Goal: Task Accomplishment & Management: Manage account settings

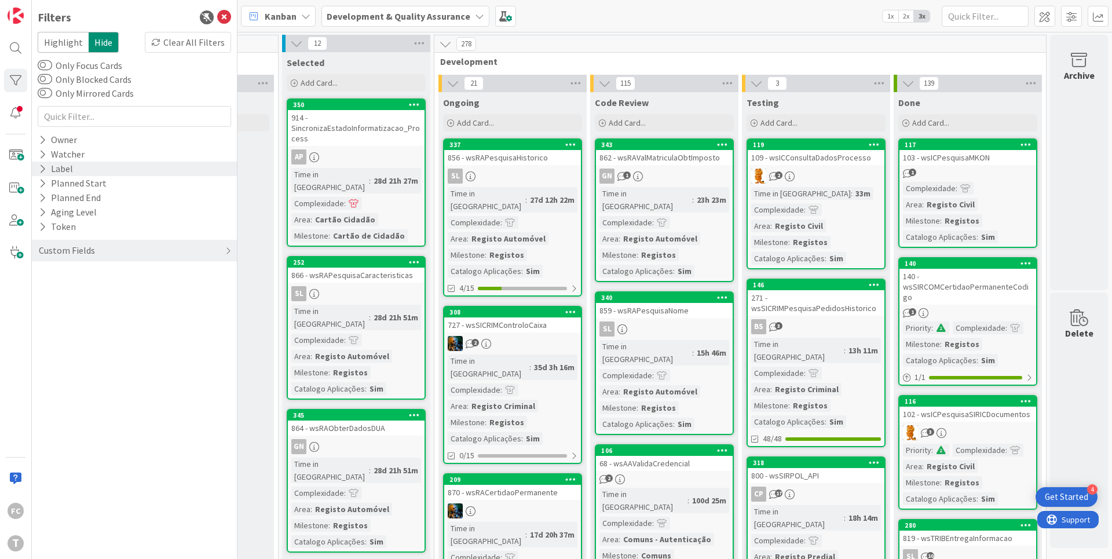
click at [39, 167] on icon at bounding box center [43, 169] width 8 height 10
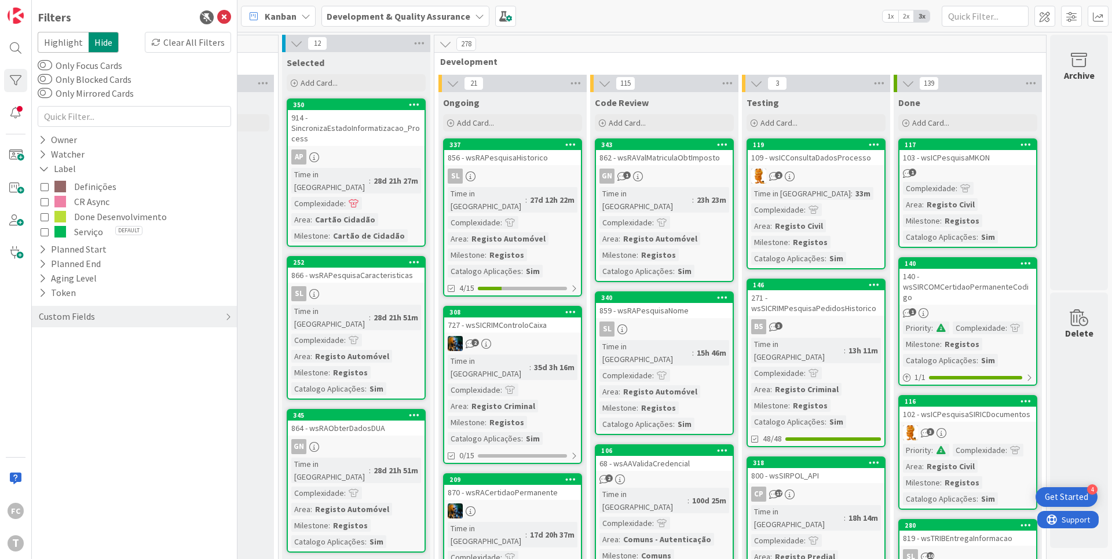
click at [94, 217] on span "Done Desenvolvimento" at bounding box center [120, 216] width 93 height 15
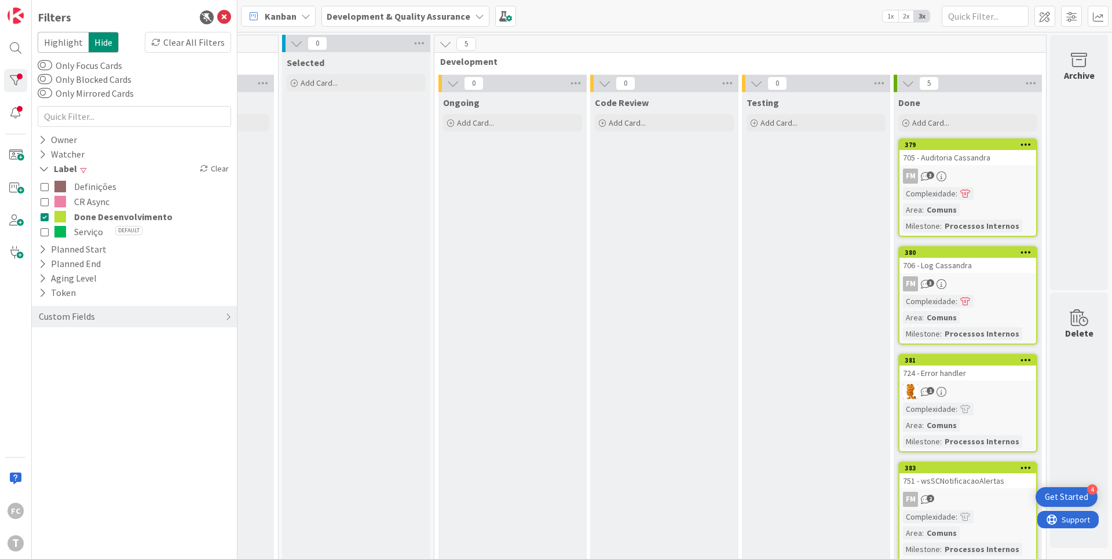
click at [93, 200] on span "CR Async" at bounding box center [91, 201] width 35 height 15
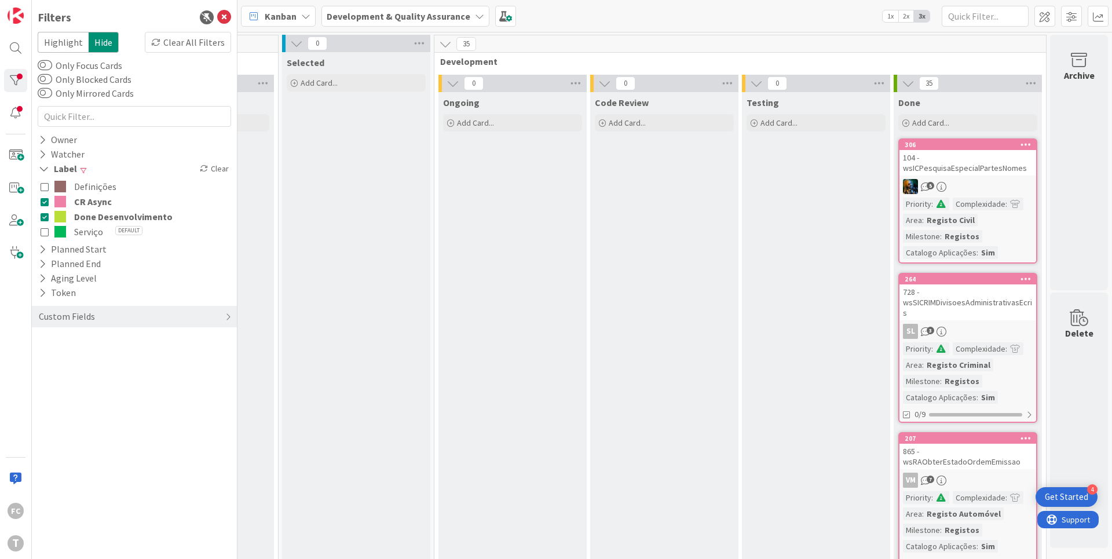
click at [92, 216] on span "Done Desenvolvimento" at bounding box center [123, 216] width 98 height 15
click at [65, 199] on span at bounding box center [60, 202] width 12 height 12
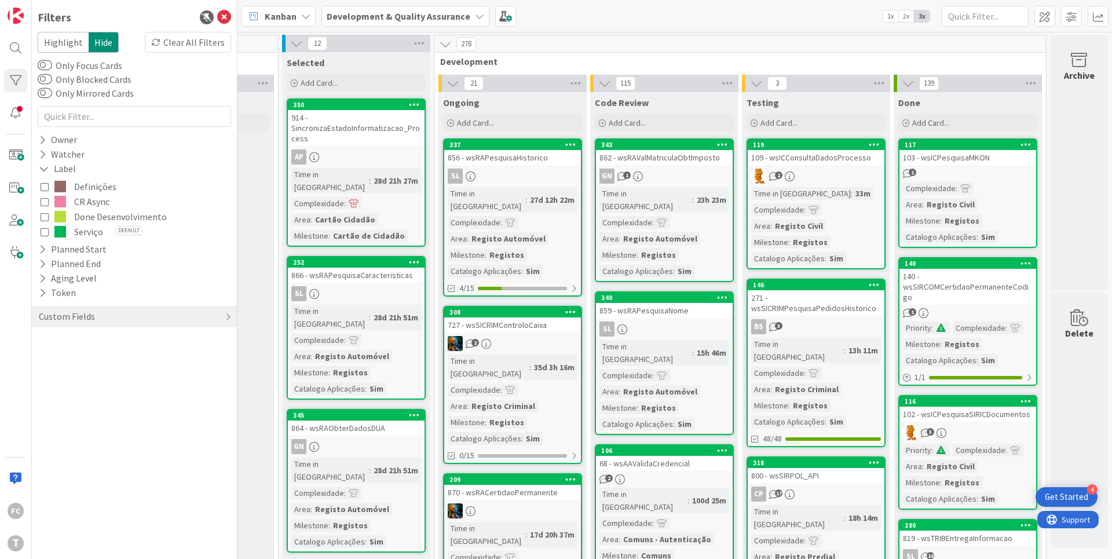
click at [89, 217] on span "Done Desenvolvimento" at bounding box center [120, 216] width 93 height 15
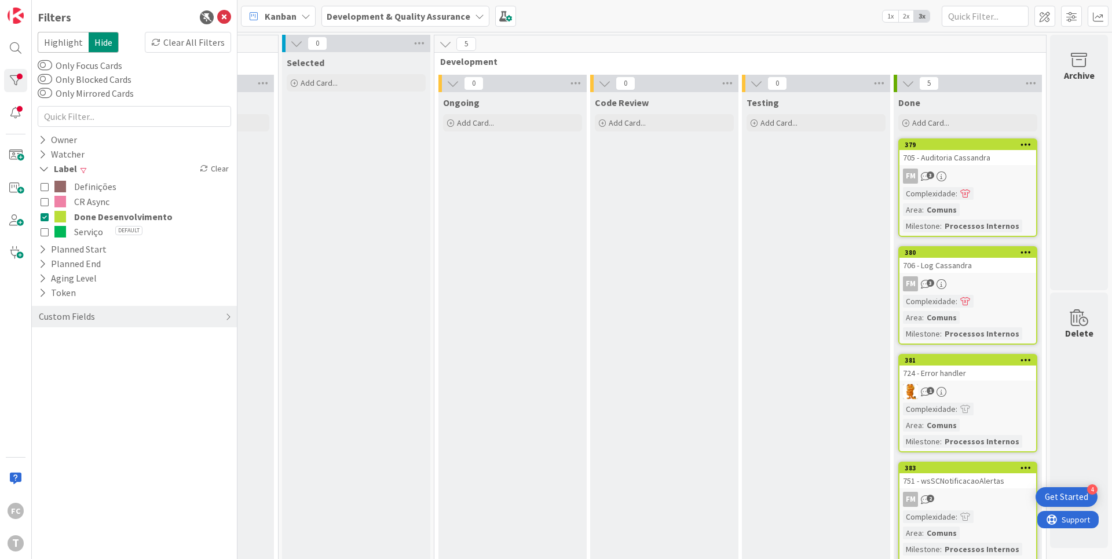
drag, startPoint x: 86, startPoint y: 215, endPoint x: 88, endPoint y: 206, distance: 9.0
click at [86, 215] on span "Done Desenvolvimento" at bounding box center [123, 216] width 98 height 15
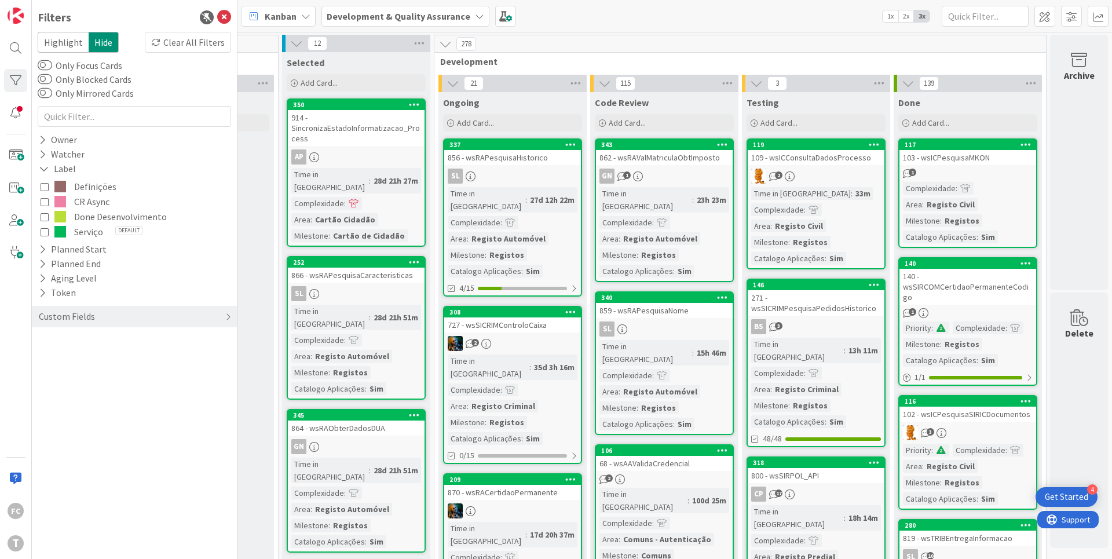
click at [89, 203] on span "CR Async" at bounding box center [91, 201] width 35 height 15
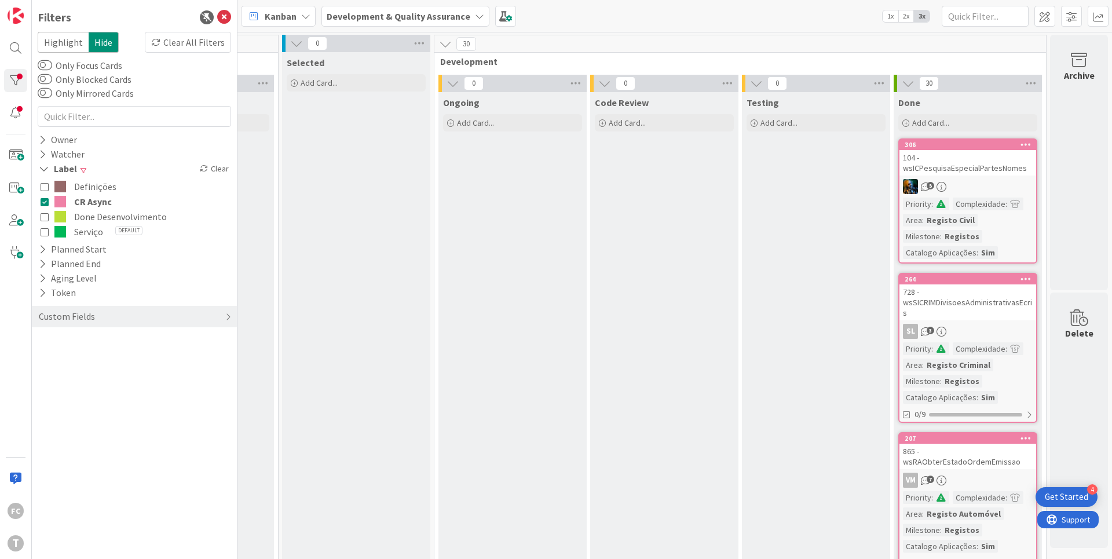
click at [89, 203] on span "CR Async" at bounding box center [93, 201] width 38 height 15
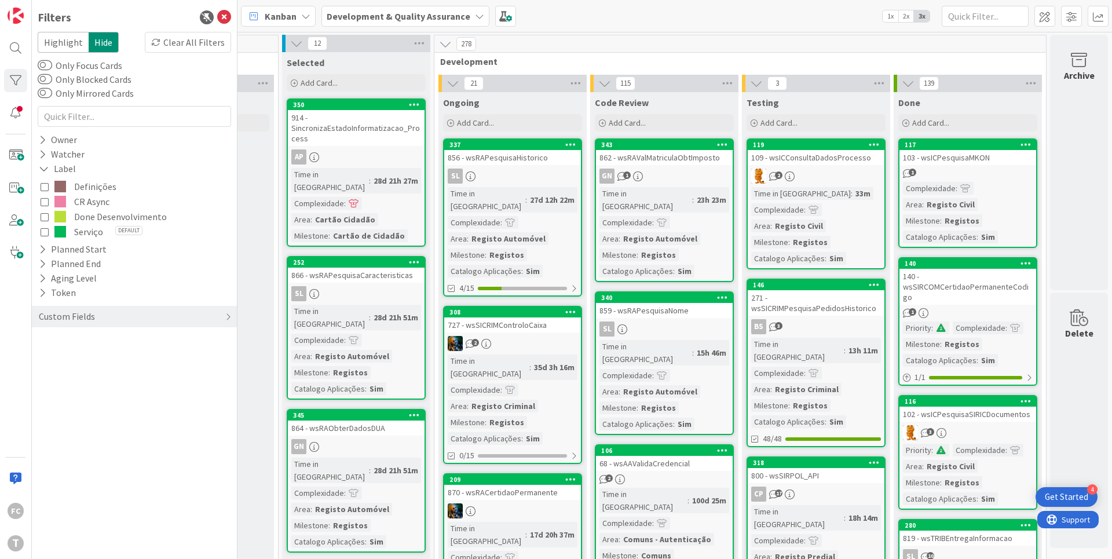
click at [92, 215] on span "Done Desenvolvimento" at bounding box center [120, 216] width 93 height 15
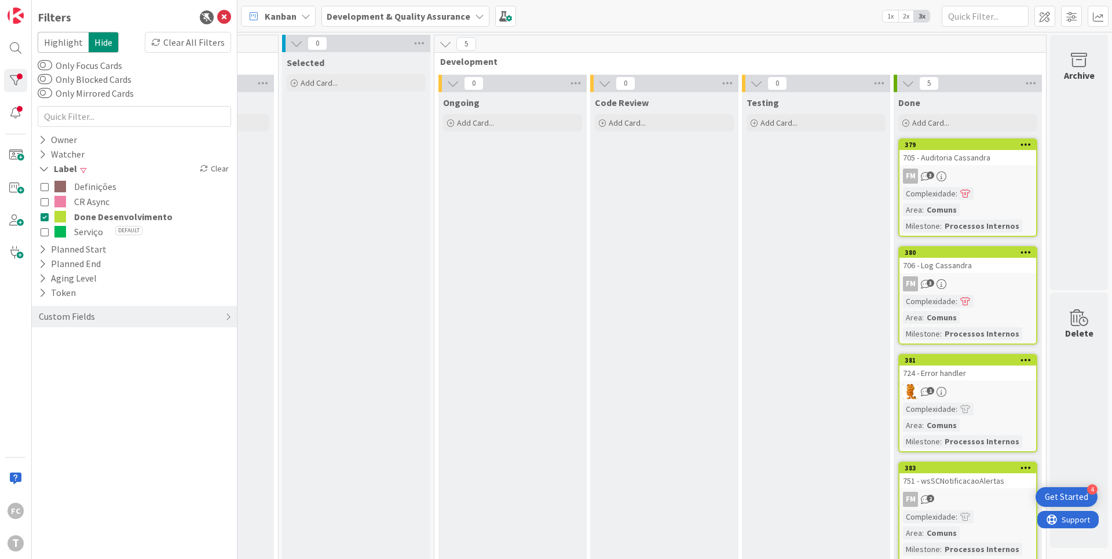
click at [92, 215] on span "Done Desenvolvimento" at bounding box center [123, 216] width 98 height 15
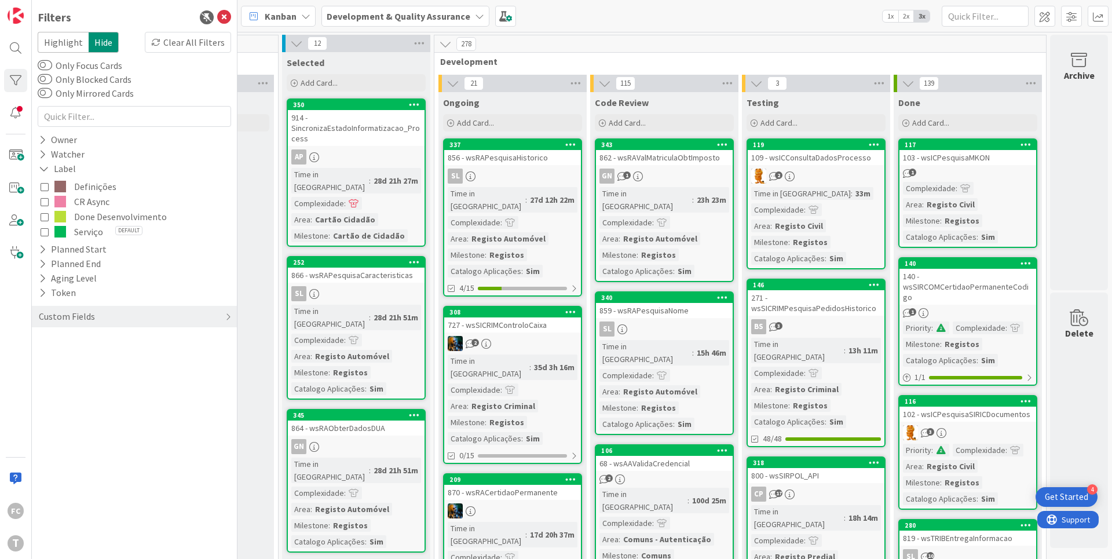
click at [93, 200] on span "CR Async" at bounding box center [91, 201] width 35 height 15
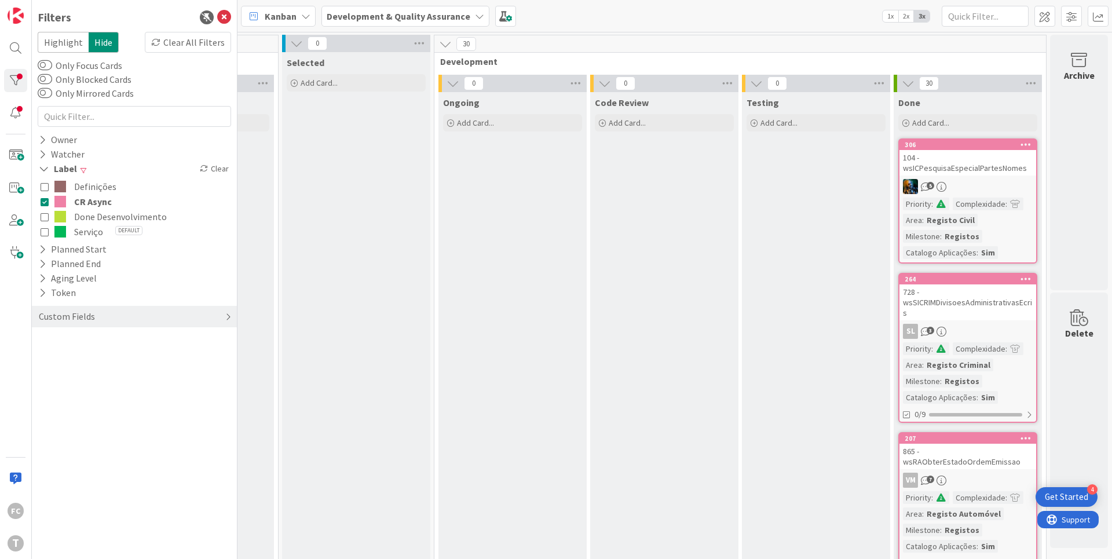
click at [114, 320] on div "Custom Fields" at bounding box center [134, 316] width 205 height 21
click at [46, 201] on icon at bounding box center [45, 201] width 8 height 8
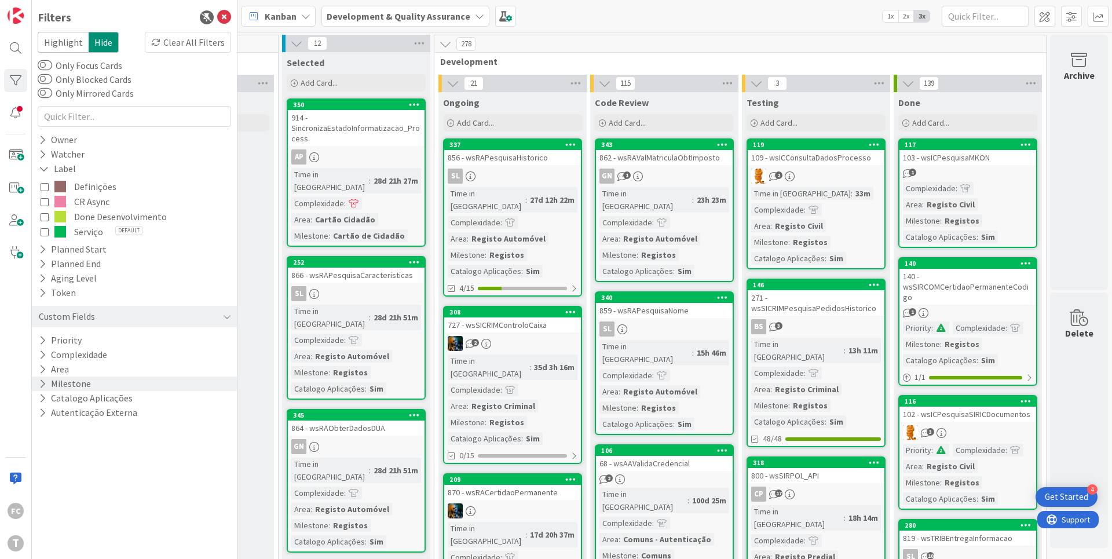
click at [46, 385] on button "Milestone" at bounding box center [65, 383] width 54 height 14
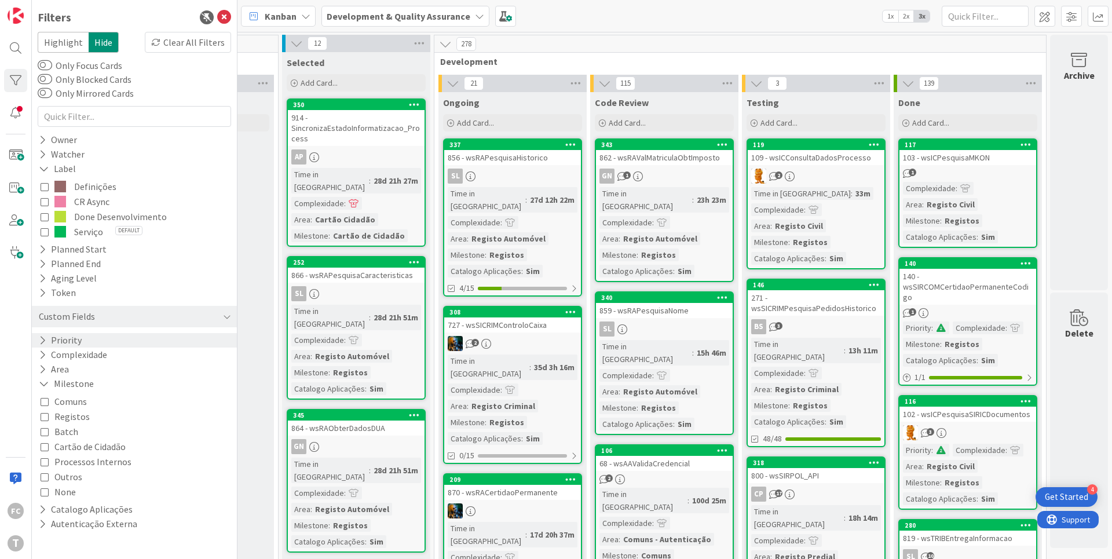
click at [45, 342] on icon at bounding box center [43, 340] width 8 height 10
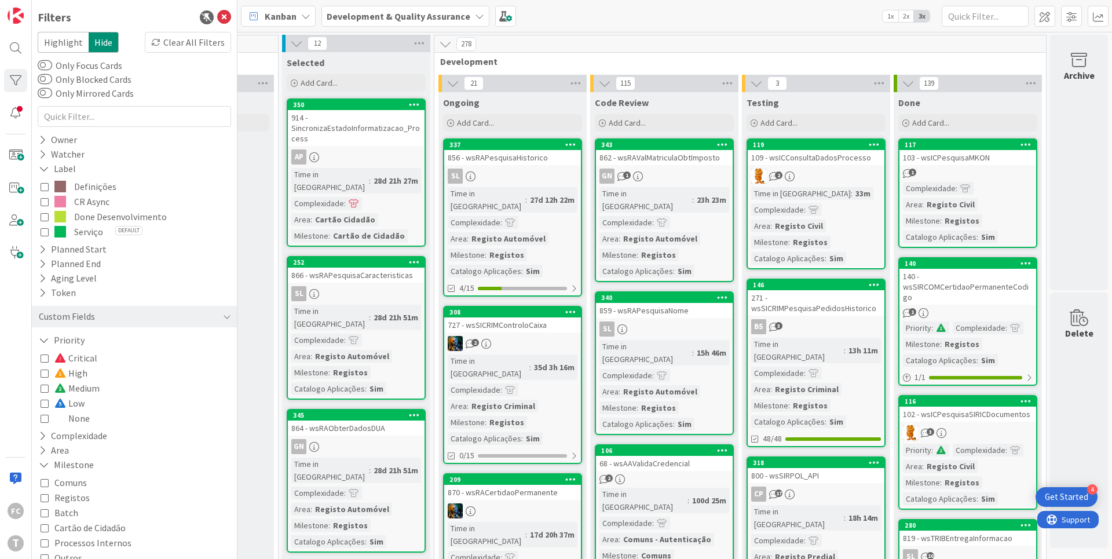
click at [76, 389] on span "Medium" at bounding box center [76, 387] width 45 height 15
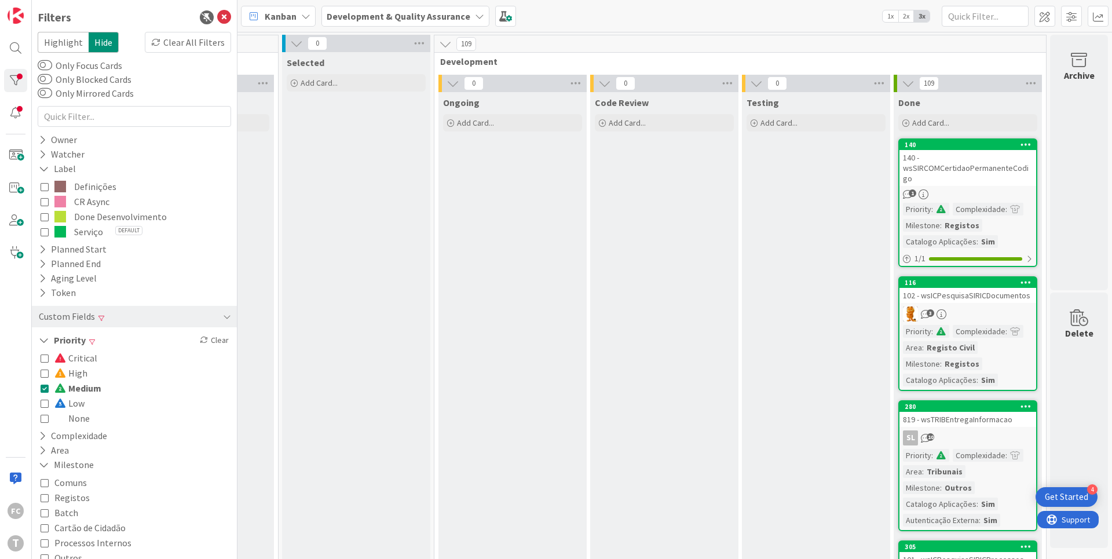
drag, startPoint x: 45, startPoint y: 387, endPoint x: 44, endPoint y: 371, distance: 16.8
click at [45, 387] on icon at bounding box center [45, 388] width 8 height 8
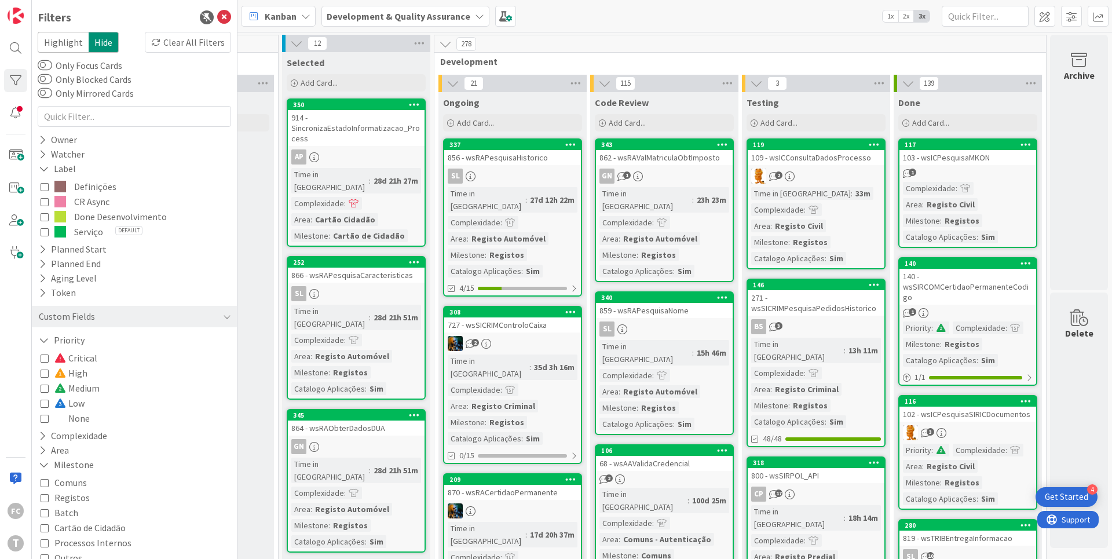
click at [42, 359] on icon at bounding box center [45, 358] width 8 height 8
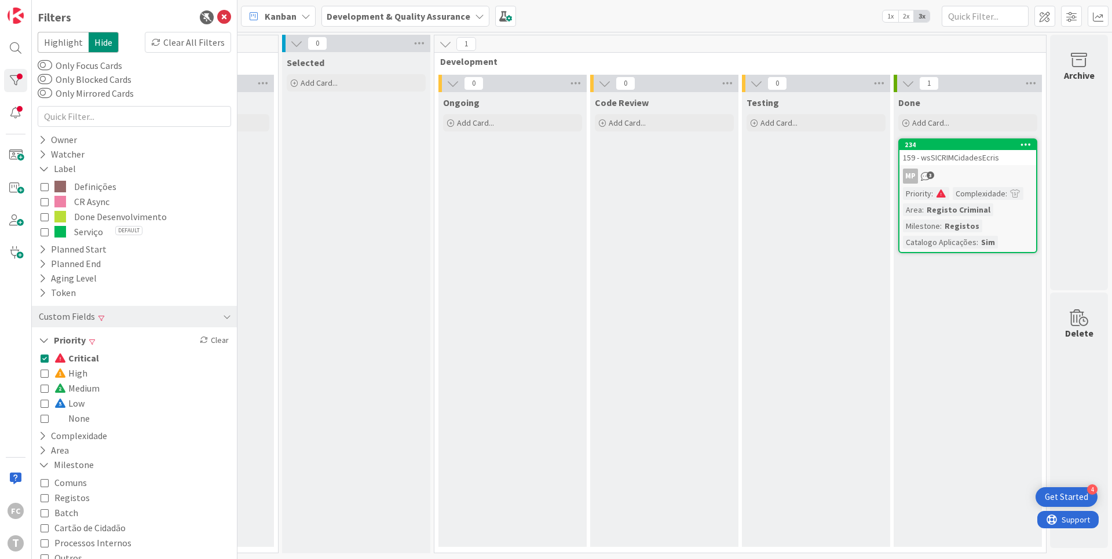
click at [45, 373] on icon at bounding box center [45, 373] width 8 height 8
drag, startPoint x: 45, startPoint y: 374, endPoint x: 44, endPoint y: 367, distance: 7.0
click at [45, 374] on icon at bounding box center [45, 373] width 8 height 8
click at [45, 355] on icon at bounding box center [45, 358] width 8 height 8
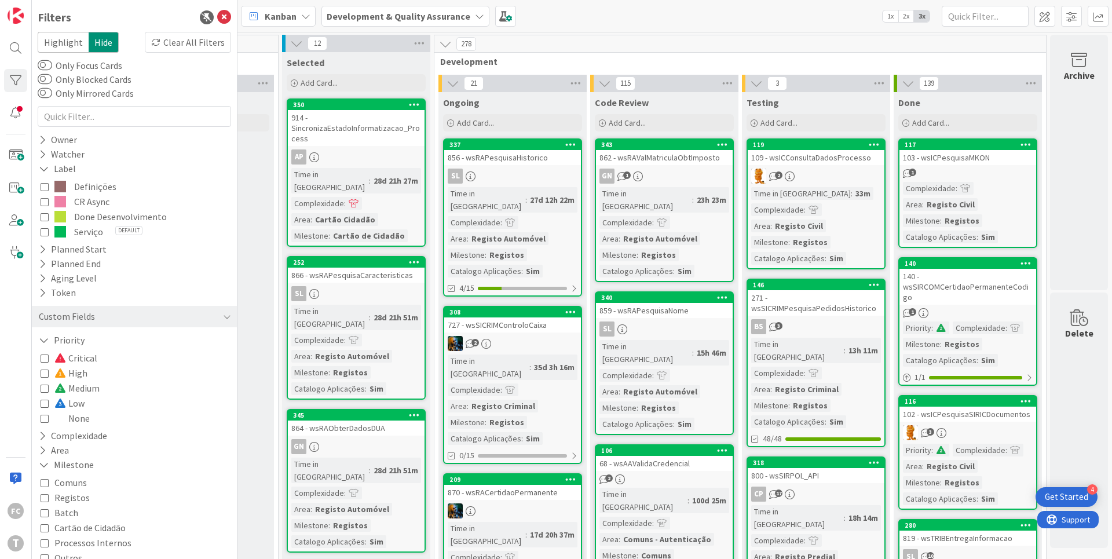
click at [45, 419] on icon at bounding box center [45, 418] width 8 height 8
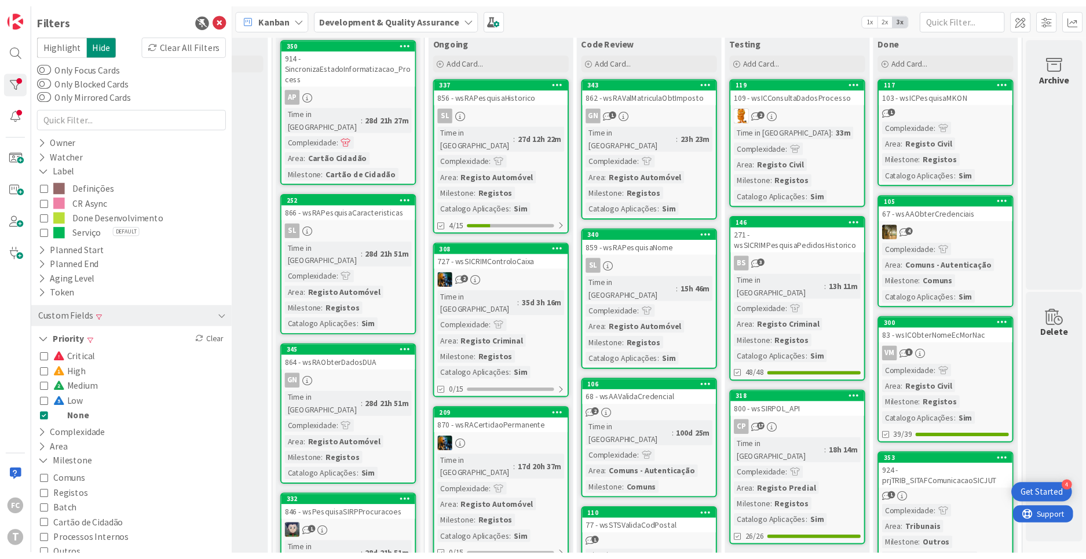
scroll to position [0, 424]
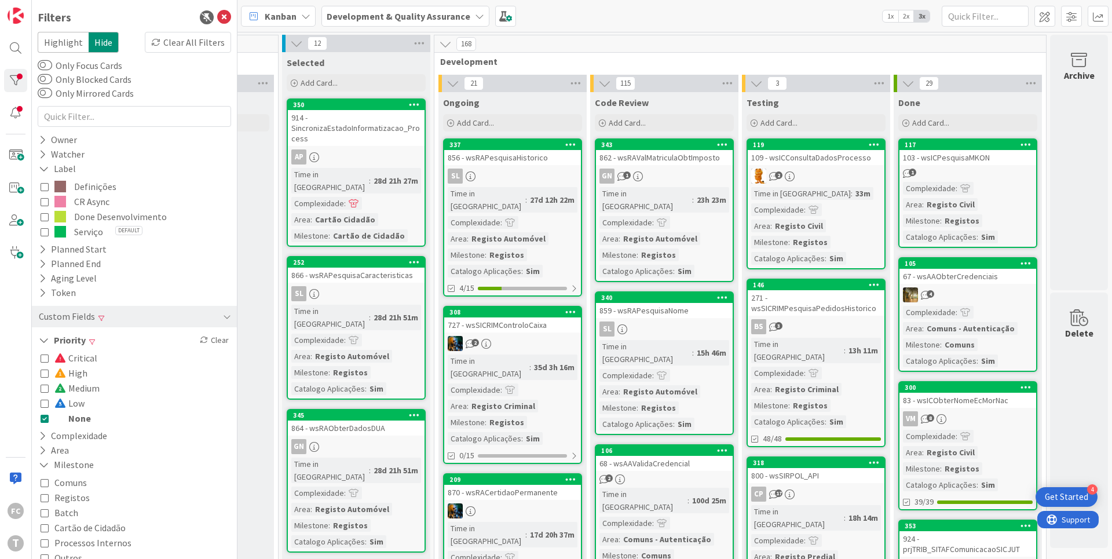
drag, startPoint x: 45, startPoint y: 421, endPoint x: 45, endPoint y: 415, distance: 6.4
click at [45, 420] on icon at bounding box center [45, 418] width 8 height 8
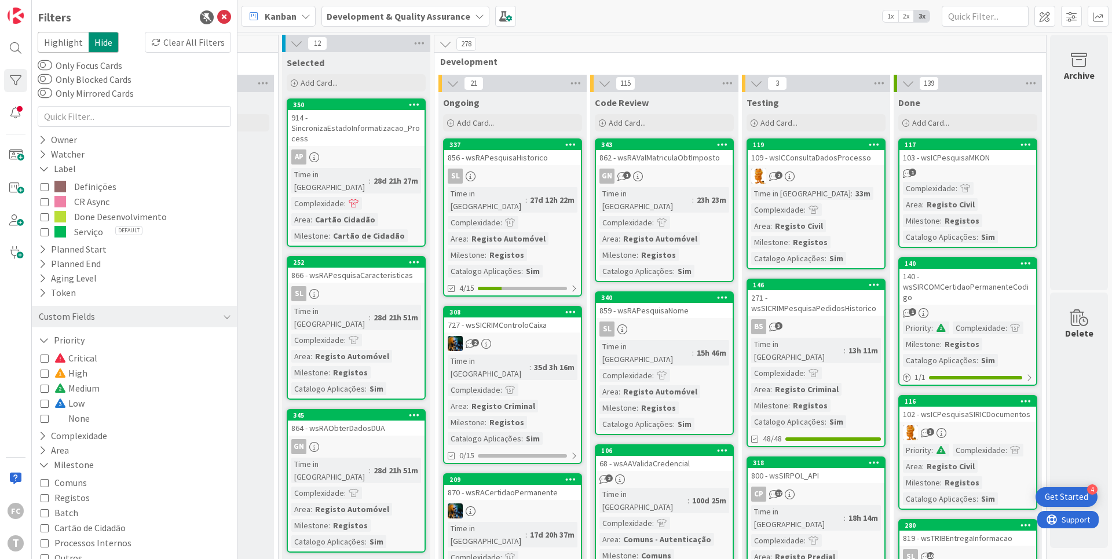
click at [45, 358] on icon at bounding box center [45, 358] width 8 height 8
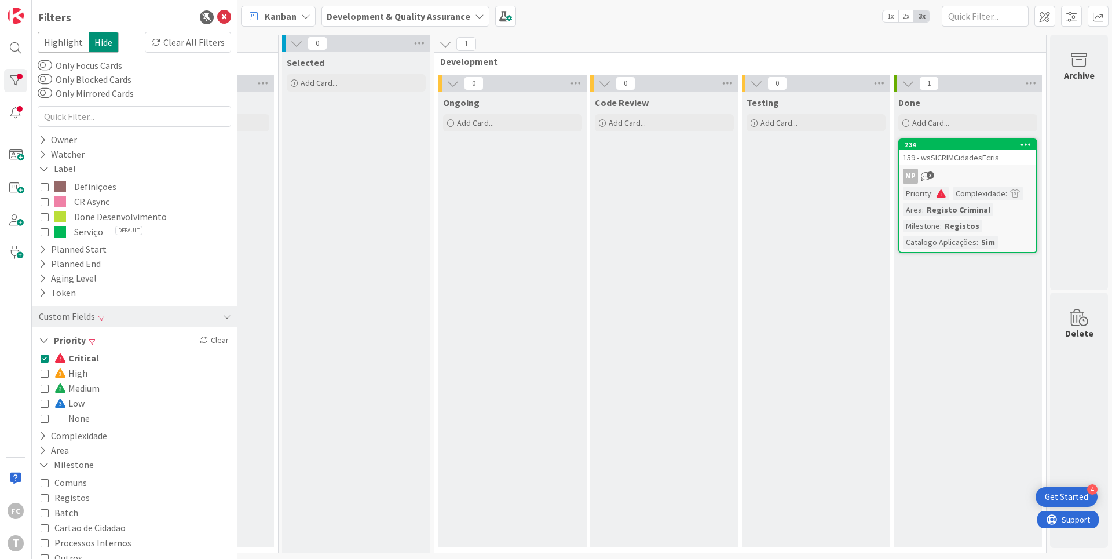
click at [45, 359] on icon at bounding box center [45, 358] width 8 height 8
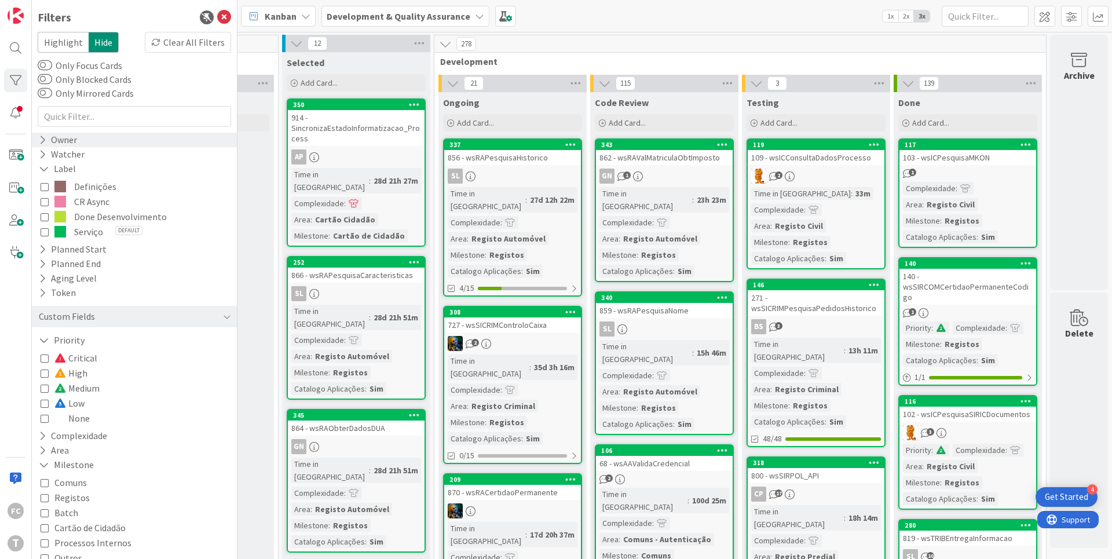
click at [45, 138] on icon at bounding box center [43, 140] width 8 height 10
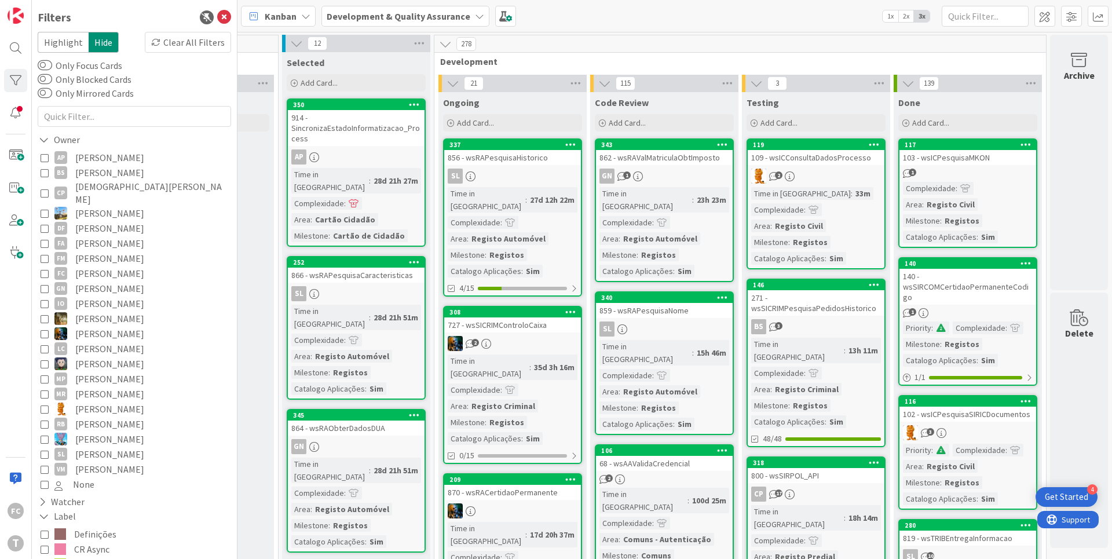
click at [42, 314] on icon at bounding box center [45, 318] width 8 height 8
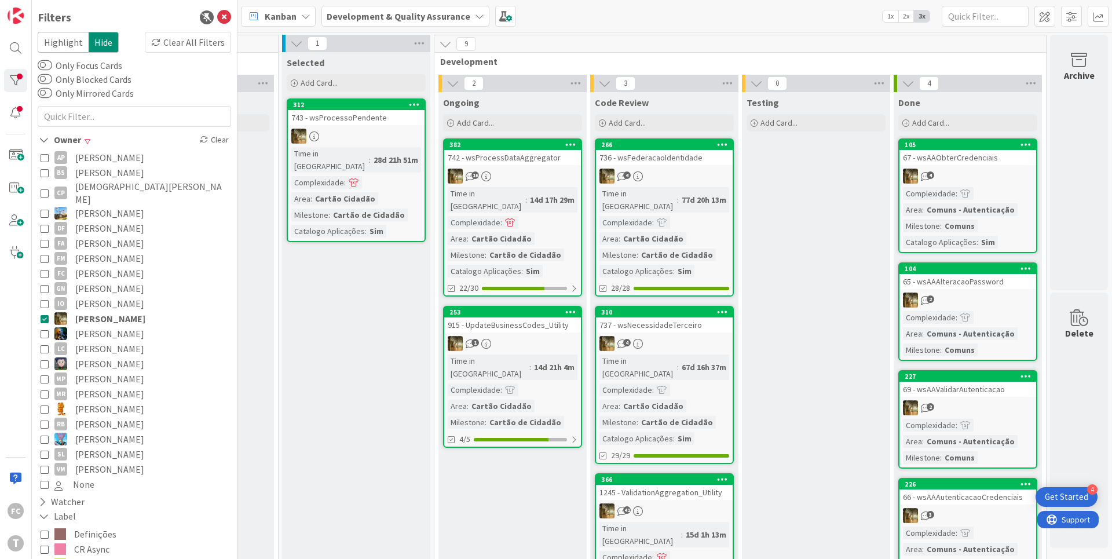
click at [43, 314] on icon at bounding box center [45, 318] width 8 height 8
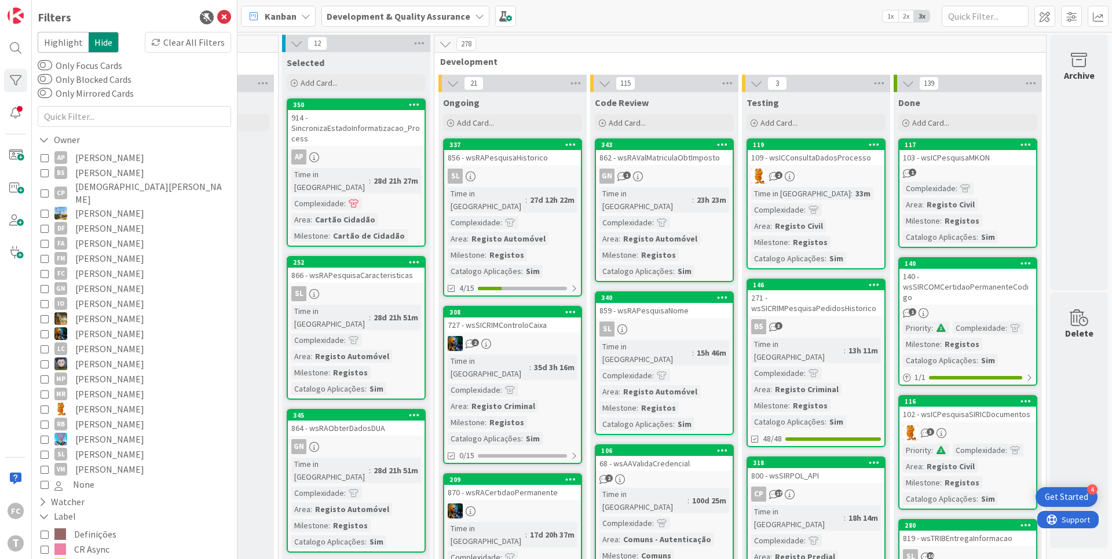
click at [43, 314] on icon at bounding box center [45, 318] width 8 height 8
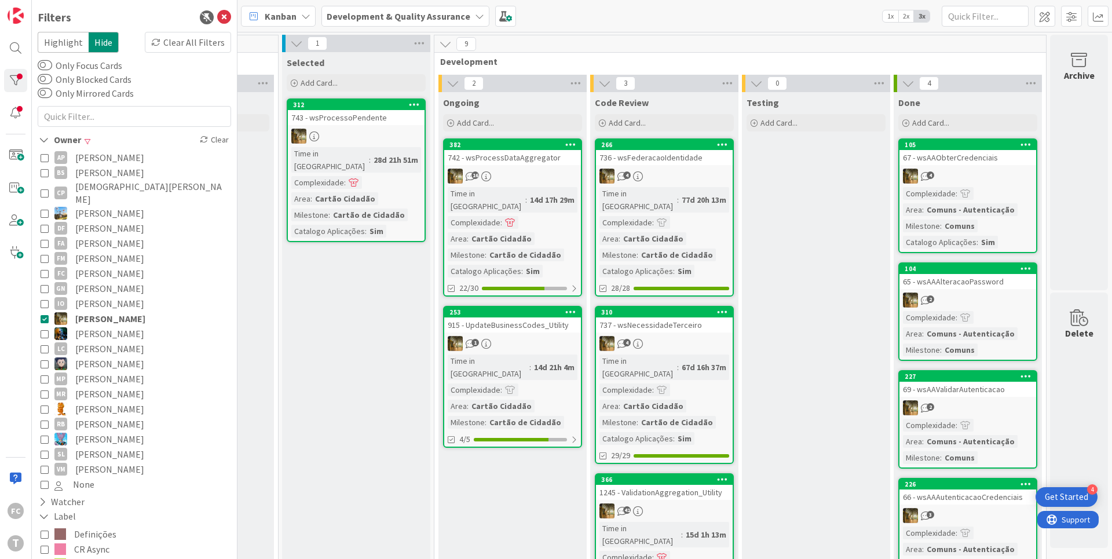
click at [43, 314] on icon at bounding box center [45, 318] width 8 height 8
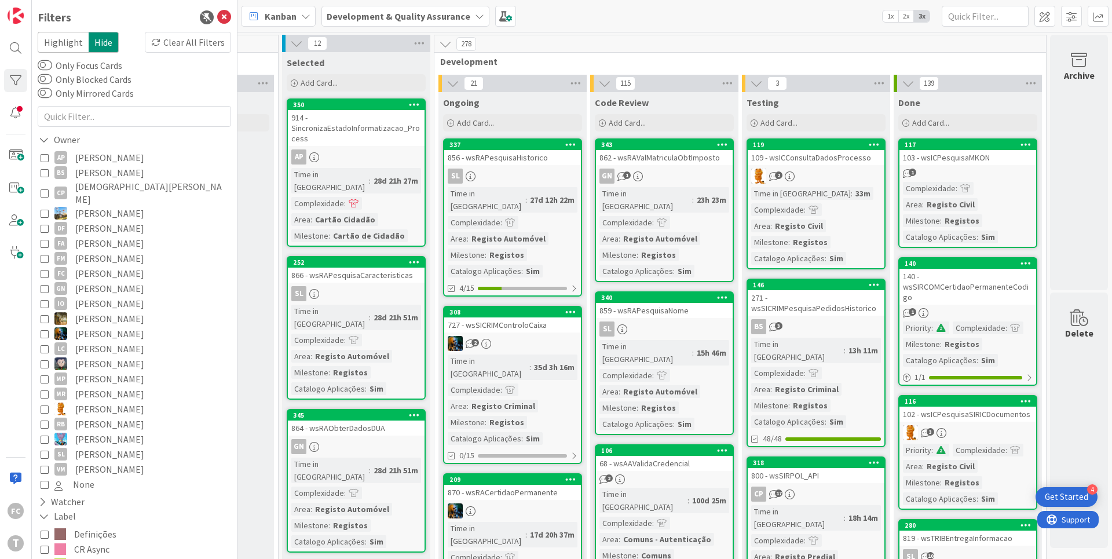
click at [43, 314] on icon at bounding box center [45, 318] width 8 height 8
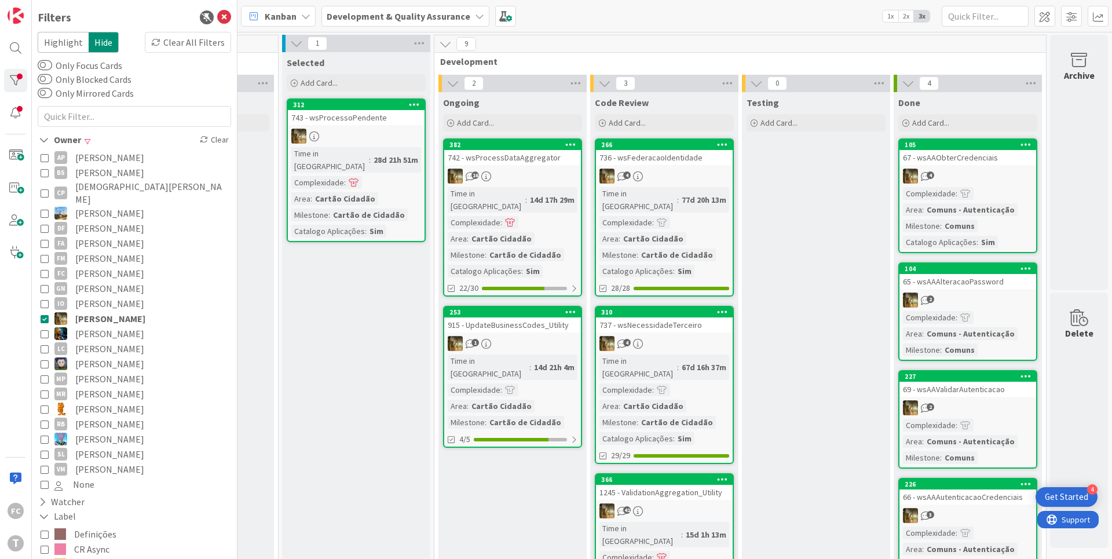
click at [43, 314] on icon at bounding box center [45, 318] width 8 height 8
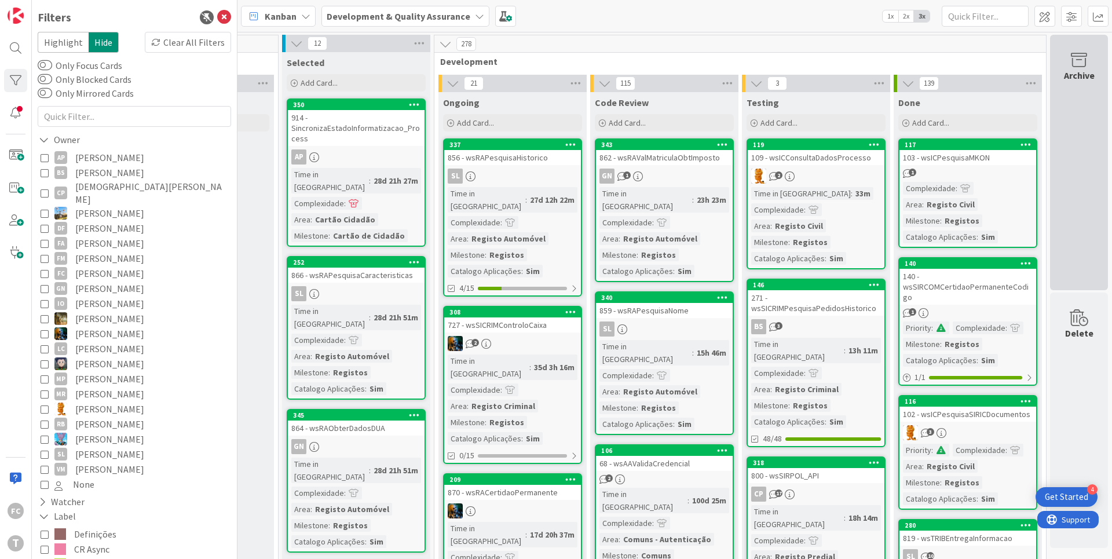
click at [1077, 63] on icon at bounding box center [1079, 60] width 44 height 16
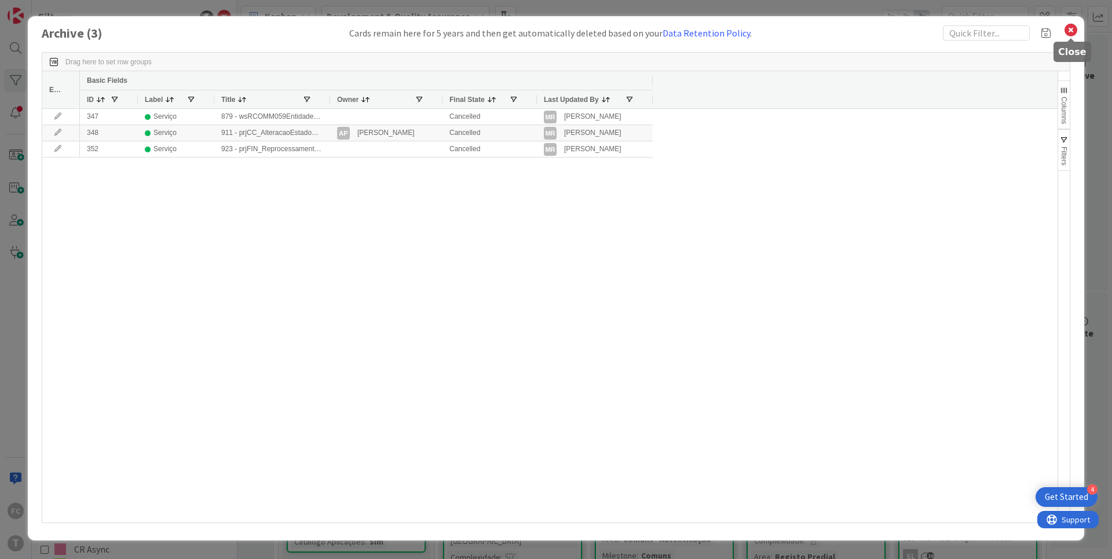
click at [1071, 30] on icon at bounding box center [1070, 30] width 15 height 16
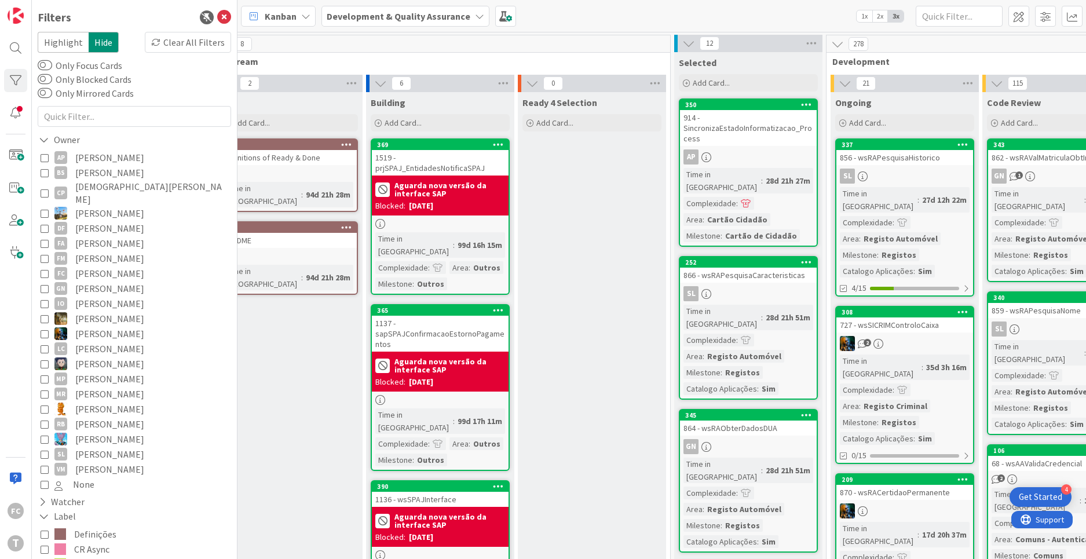
scroll to position [0, 0]
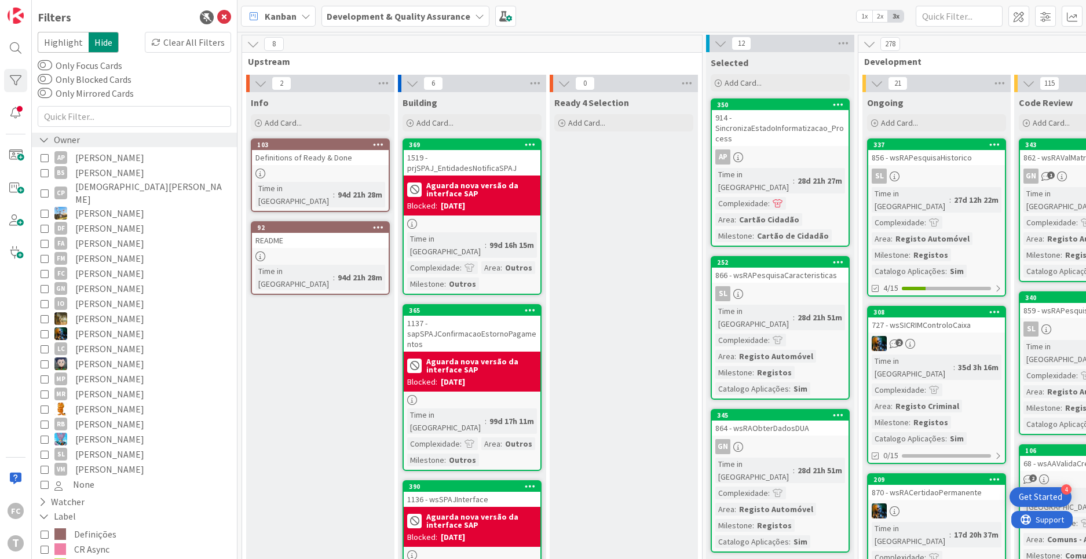
click at [42, 140] on icon at bounding box center [44, 140] width 10 height 10
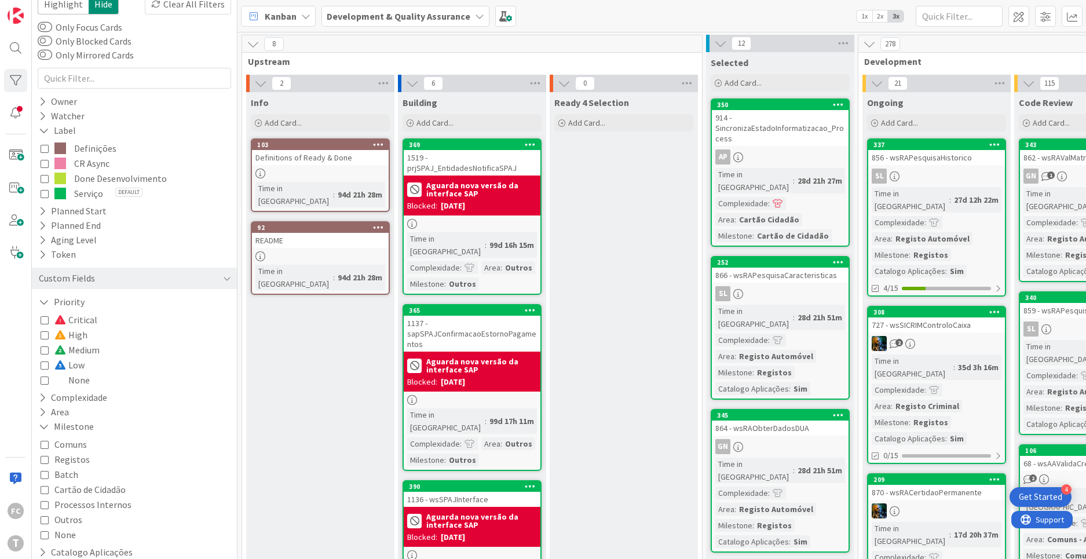
scroll to position [62, 0]
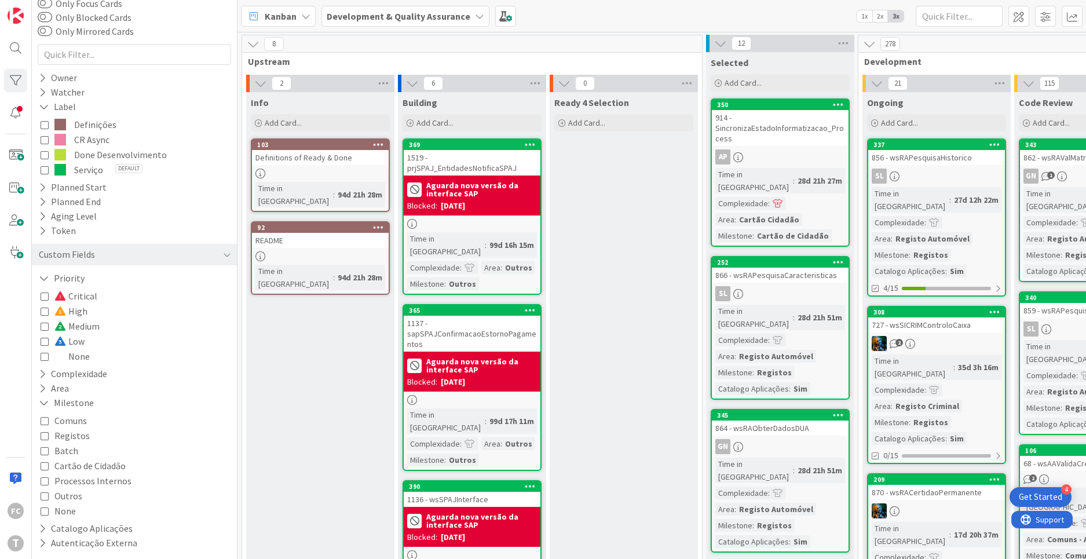
click at [42, 452] on icon at bounding box center [45, 451] width 8 height 8
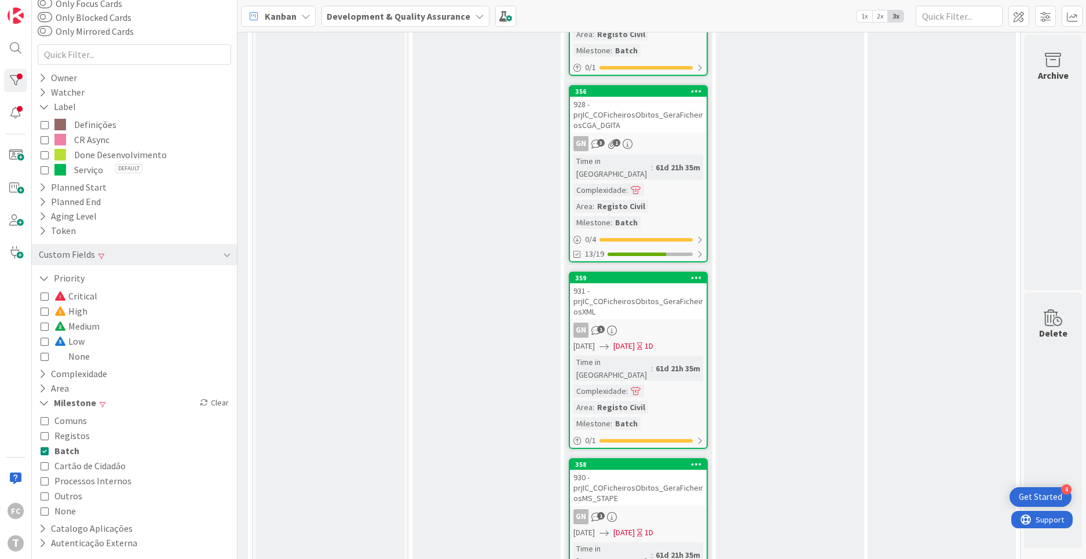
scroll to position [801, 450]
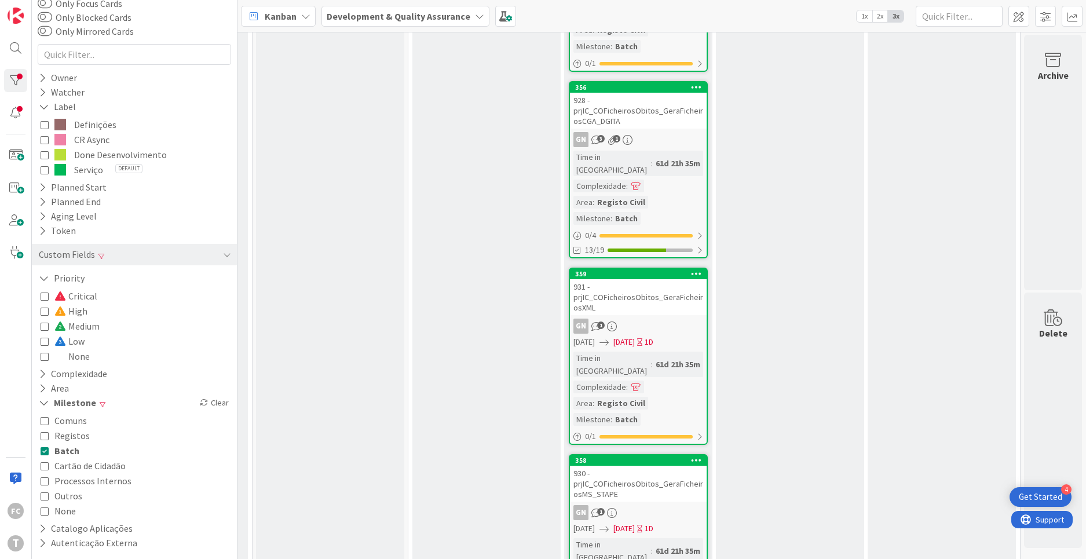
click at [45, 451] on icon at bounding box center [45, 451] width 8 height 8
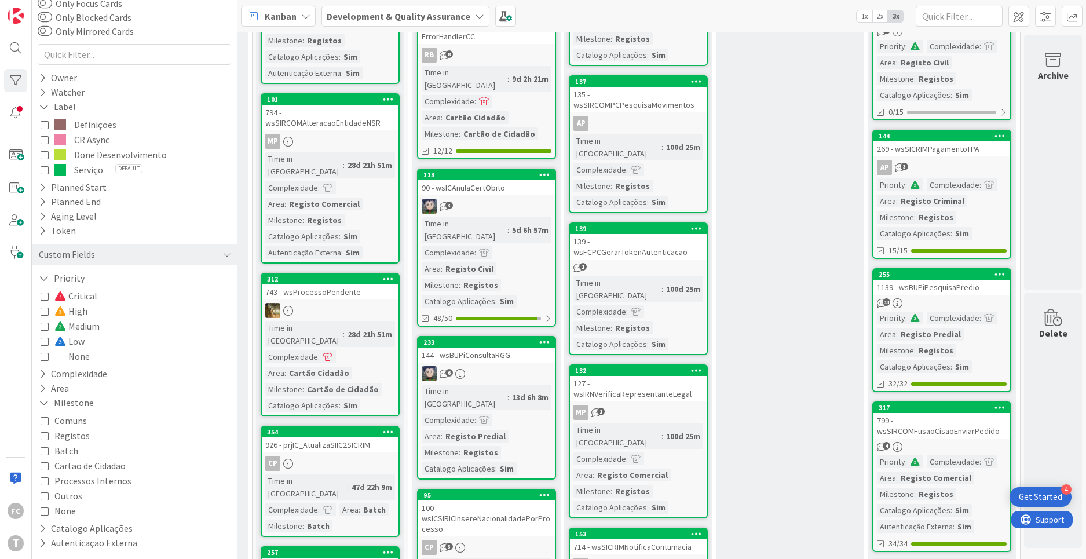
click at [43, 482] on icon at bounding box center [45, 481] width 8 height 8
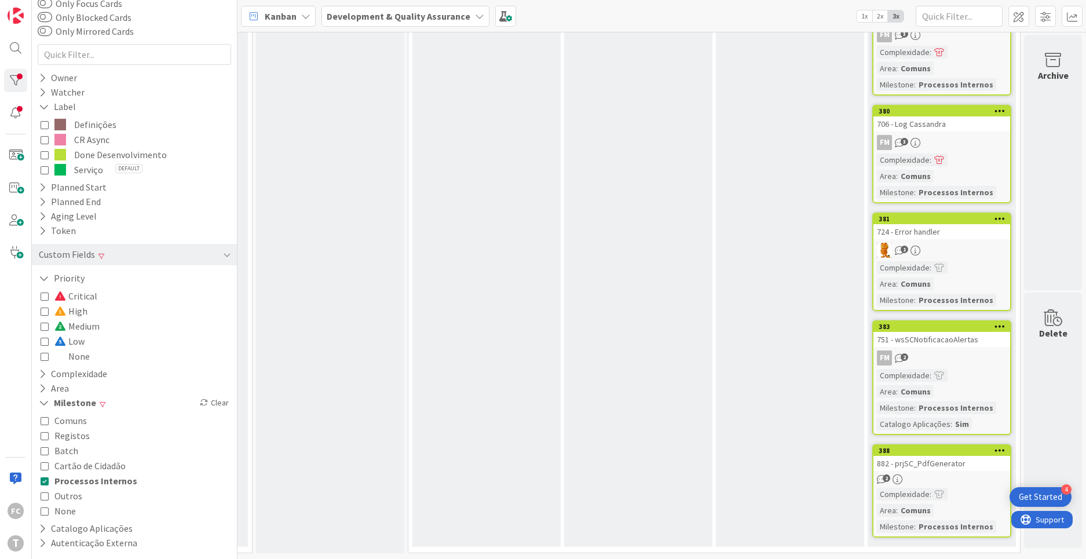
scroll to position [60, 450]
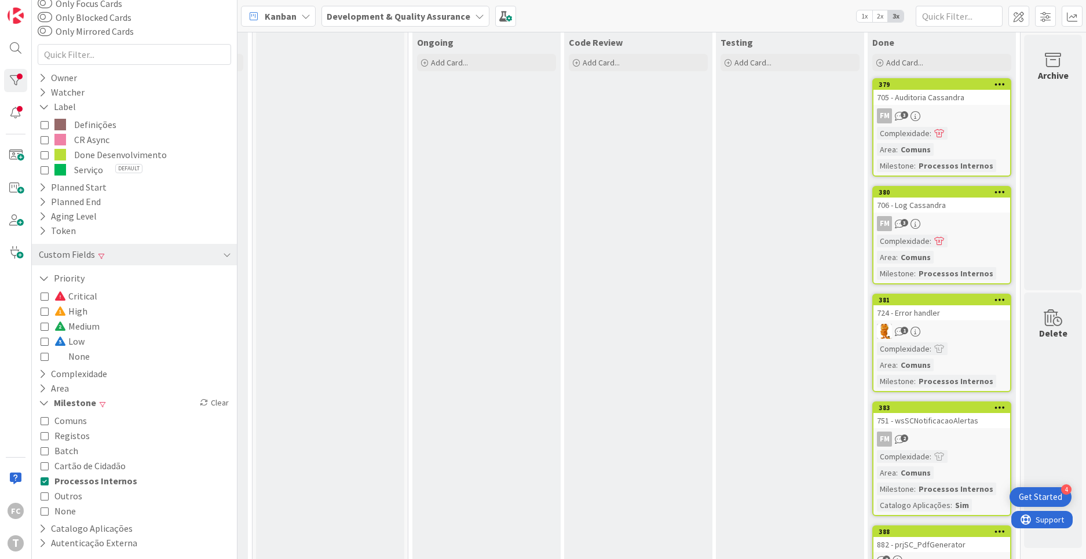
click at [44, 482] on icon at bounding box center [45, 481] width 8 height 8
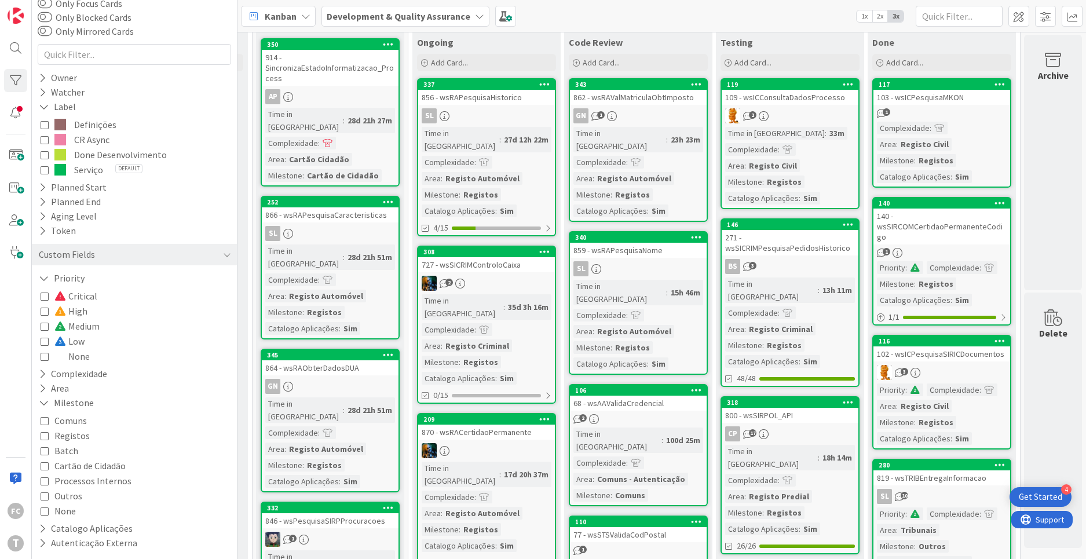
scroll to position [801, 450]
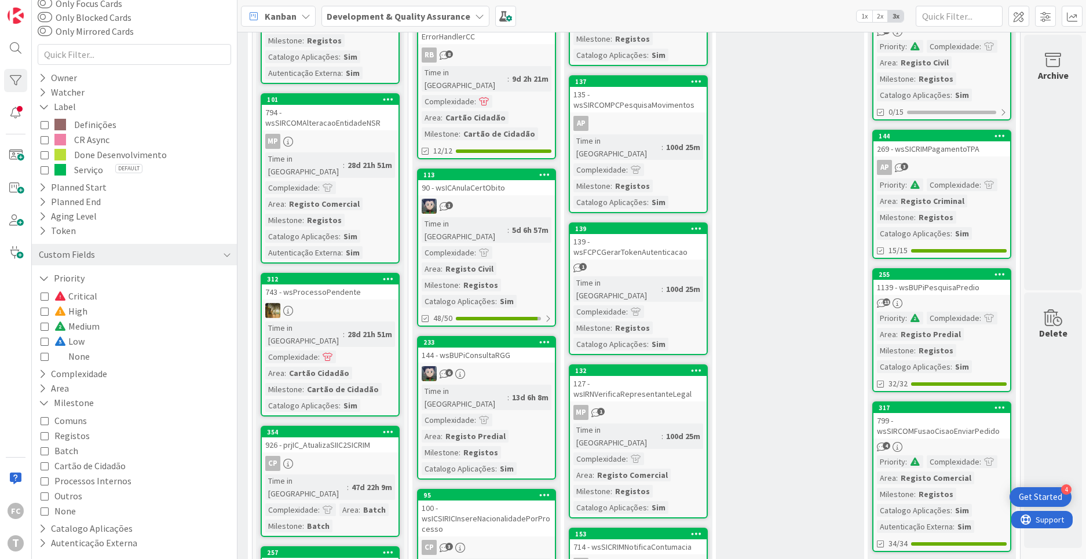
click at [43, 495] on icon at bounding box center [45, 496] width 8 height 8
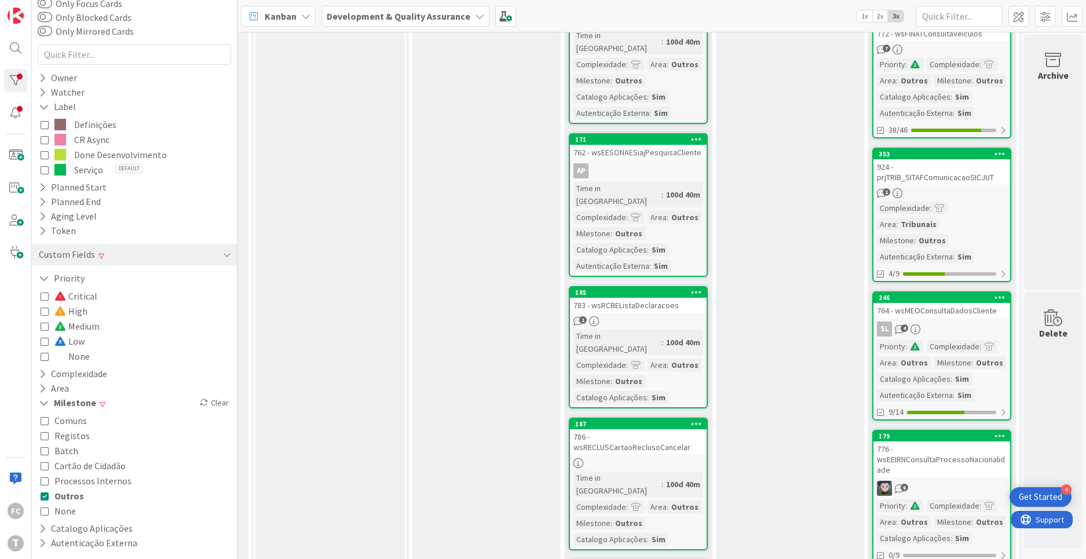
click at [43, 494] on icon at bounding box center [45, 496] width 8 height 8
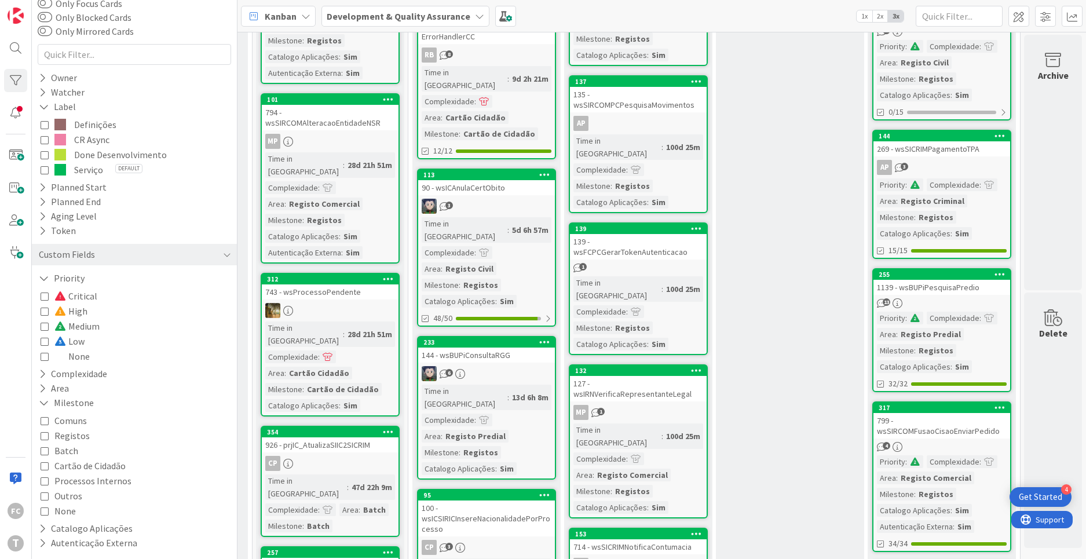
click at [46, 435] on icon at bounding box center [45, 435] width 8 height 8
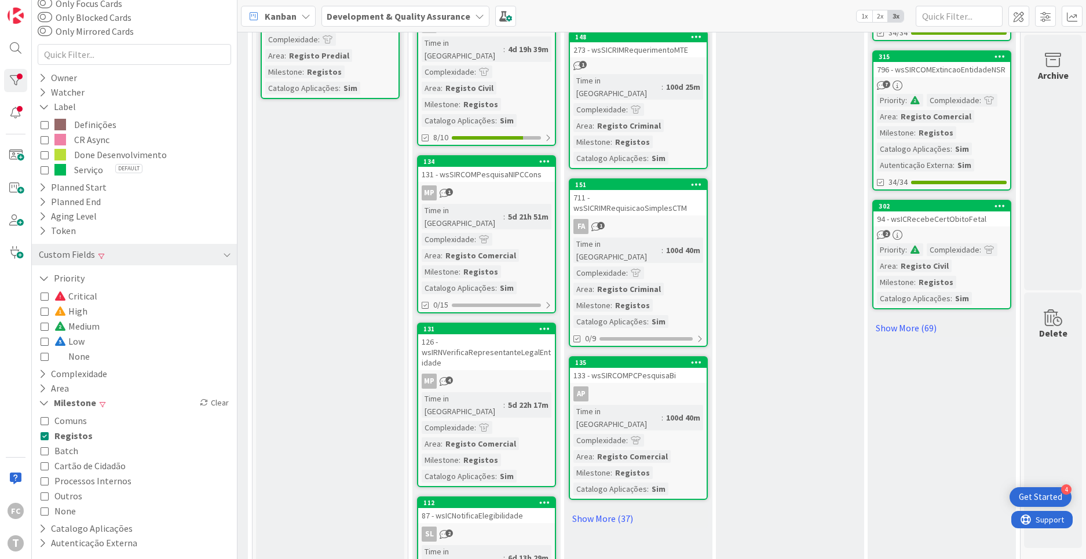
scroll to position [1189, 450]
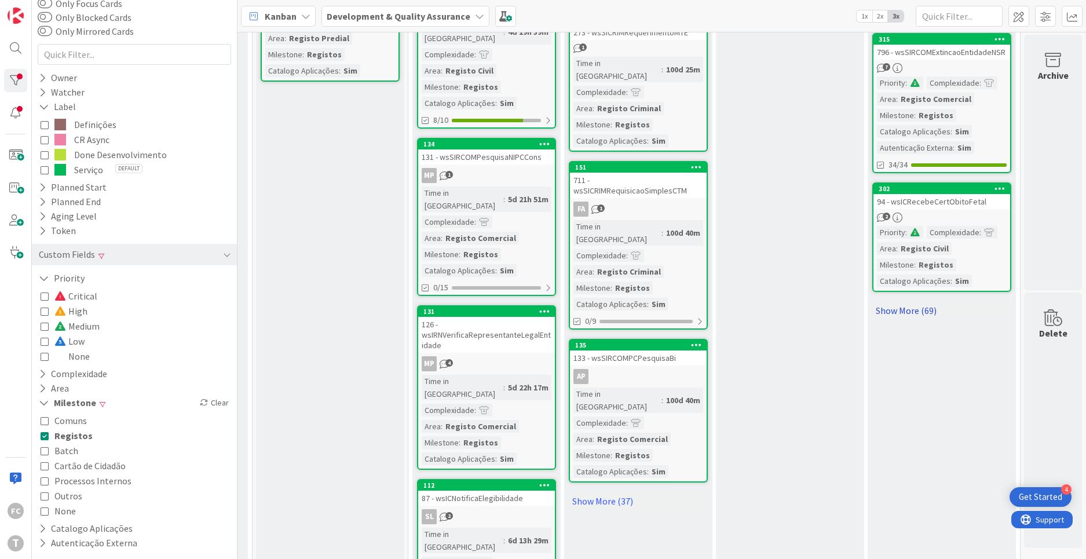
click at [892, 310] on link "Show More (69)" at bounding box center [941, 310] width 139 height 19
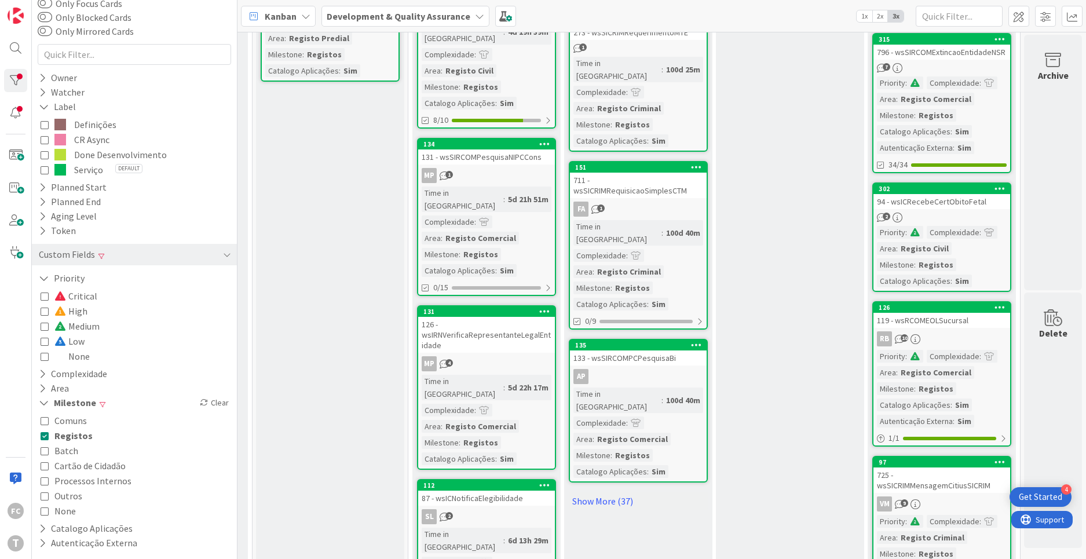
drag, startPoint x: 451, startPoint y: 529, endPoint x: 525, endPoint y: 457, distance: 103.2
click at [597, 492] on link "Show More (37)" at bounding box center [638, 501] width 139 height 19
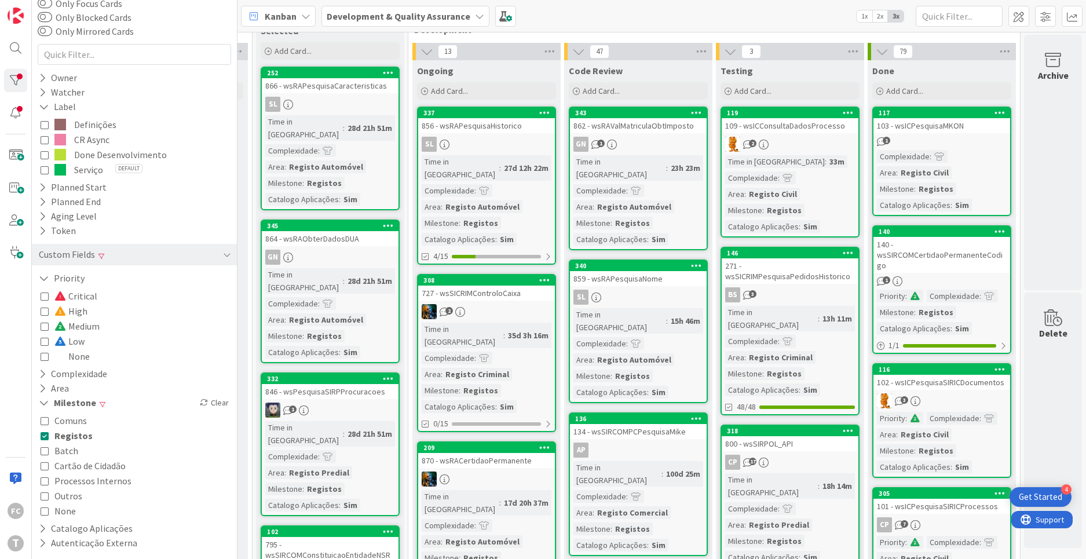
scroll to position [0, 450]
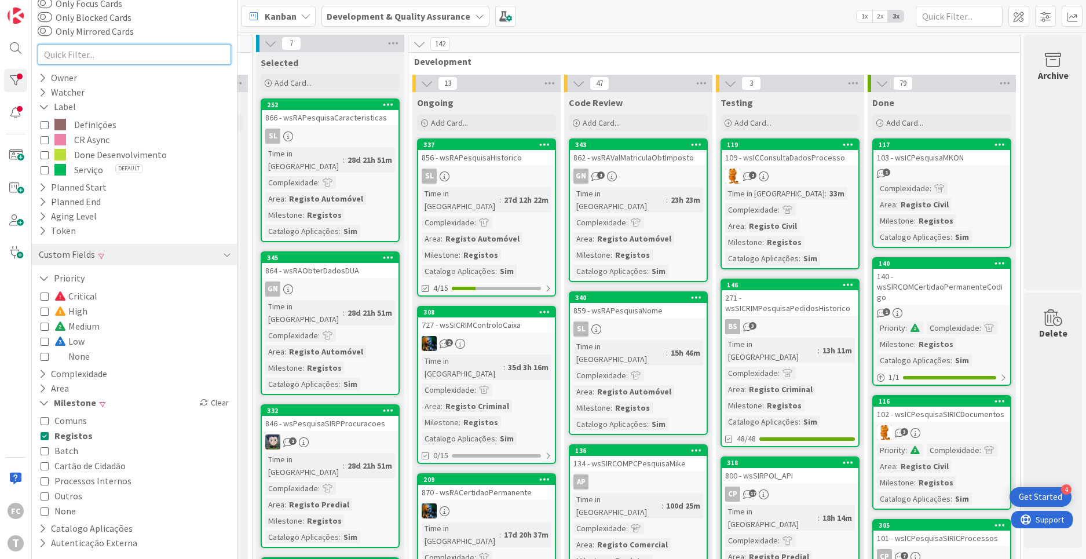
click at [166, 61] on input "text" at bounding box center [134, 54] width 193 height 21
type input "file"
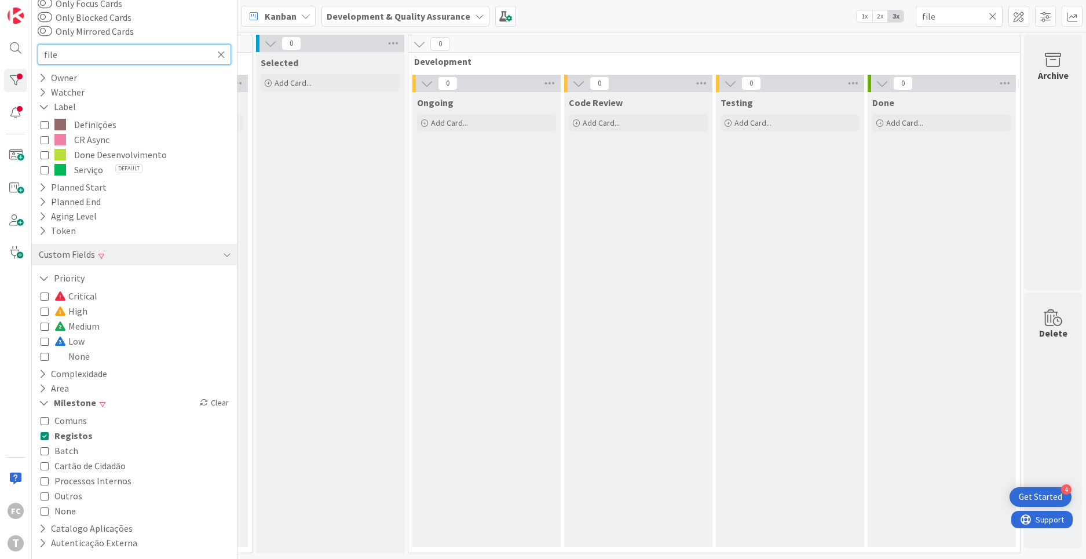
drag, startPoint x: 105, startPoint y: 53, endPoint x: 42, endPoint y: 47, distance: 62.8
click at [42, 47] on input "file" at bounding box center [134, 54] width 193 height 21
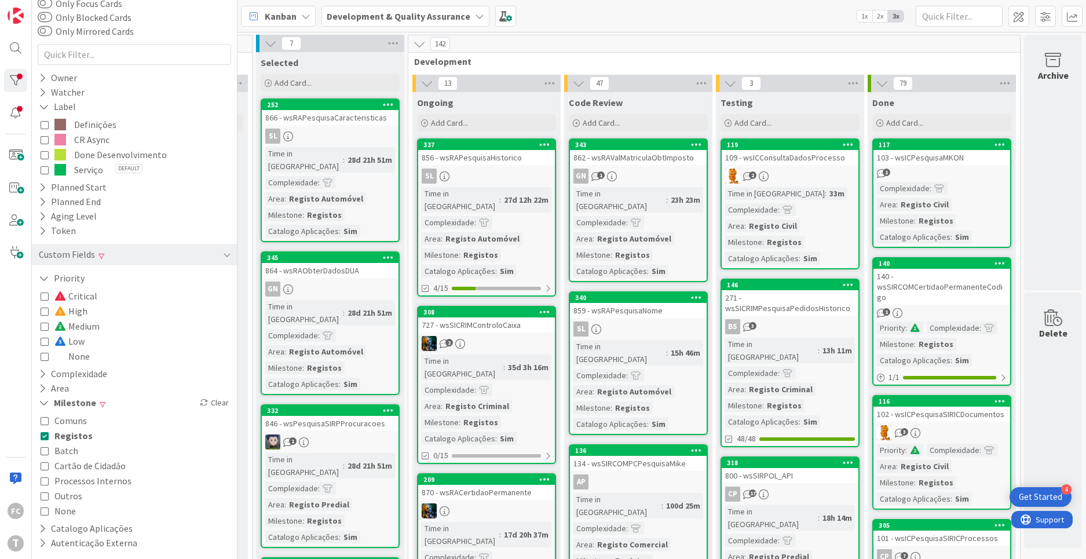
click at [43, 437] on icon at bounding box center [45, 435] width 8 height 8
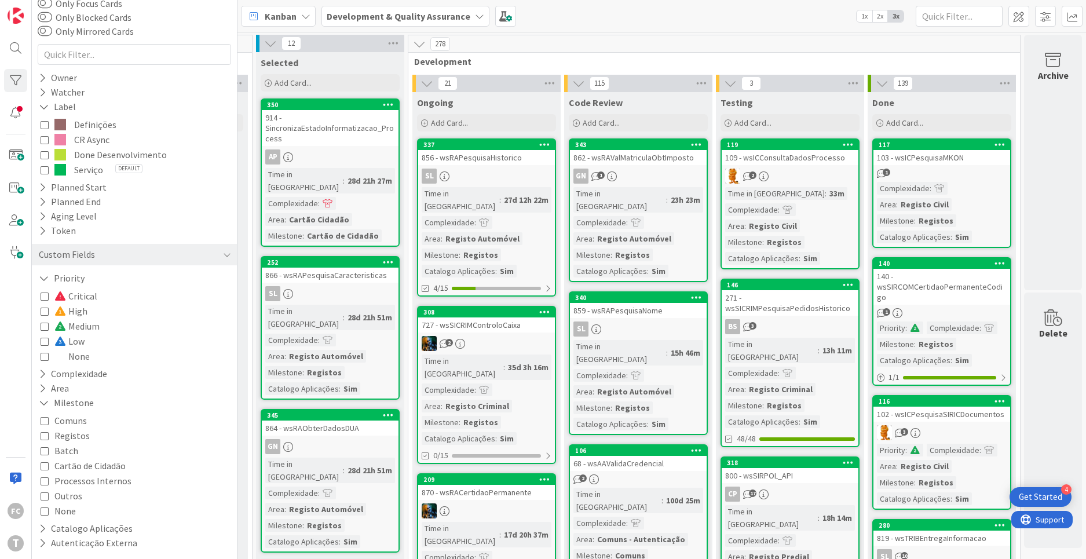
click at [43, 422] on icon at bounding box center [45, 420] width 8 height 8
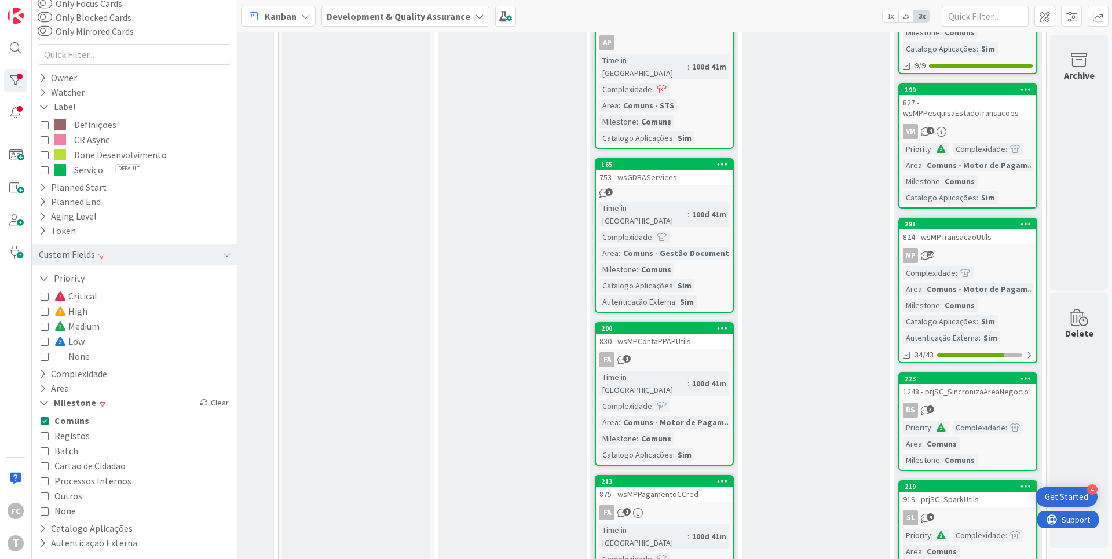
scroll to position [712, 424]
